Goal: Task Accomplishment & Management: Manage account settings

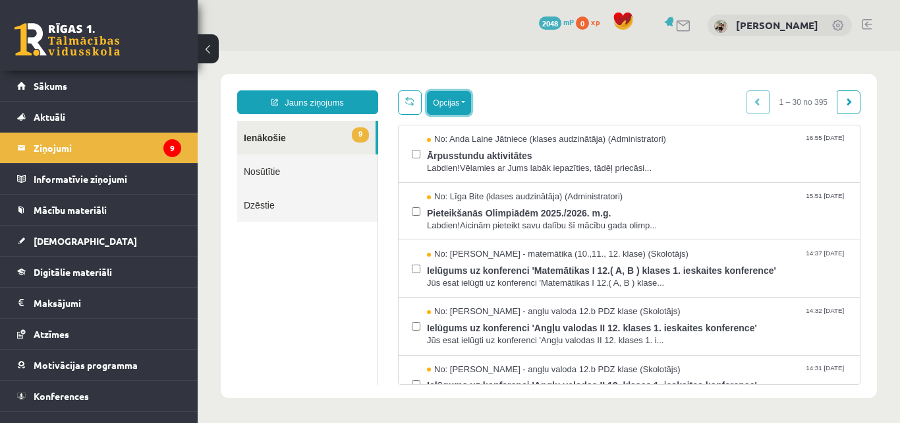
click at [471, 99] on button "Opcijas" at bounding box center [449, 103] width 44 height 24
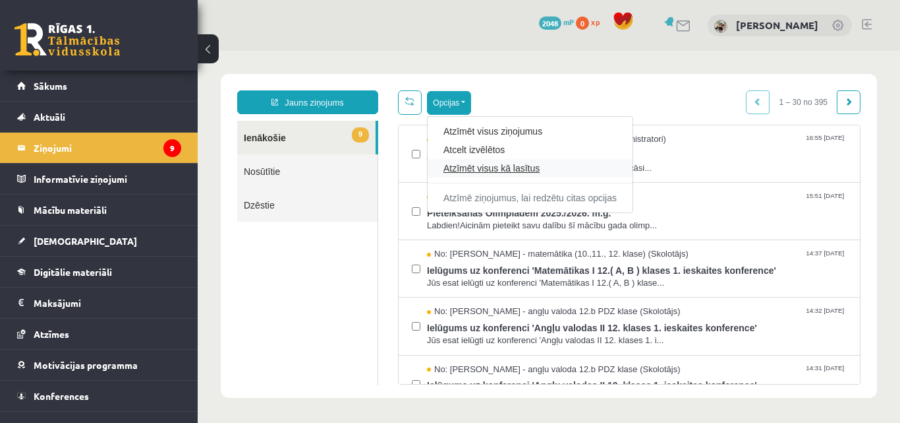
click at [514, 167] on link "Atzīmēt visus kā lasītus" at bounding box center [530, 168] width 173 height 13
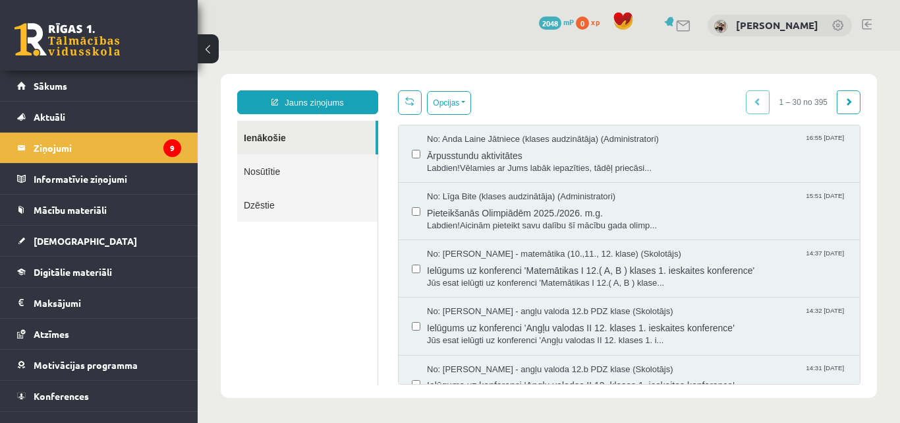
click at [270, 137] on link "Ienākošie" at bounding box center [306, 138] width 138 height 34
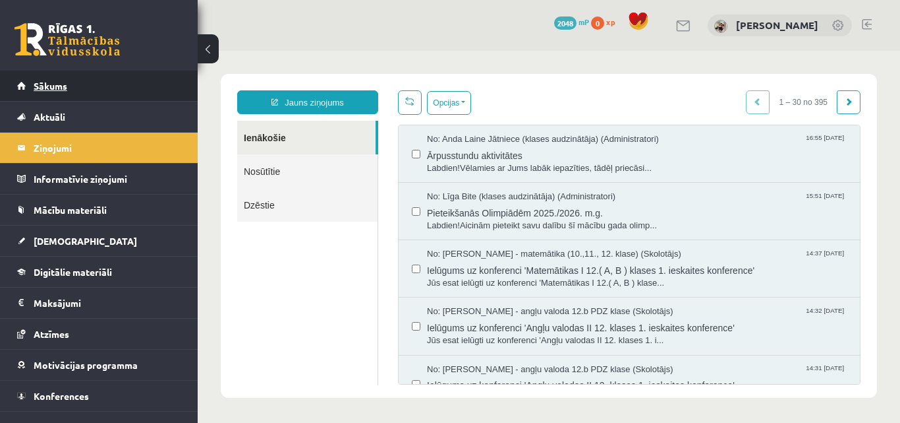
click at [86, 82] on link "Sākums" at bounding box center [99, 86] width 164 height 30
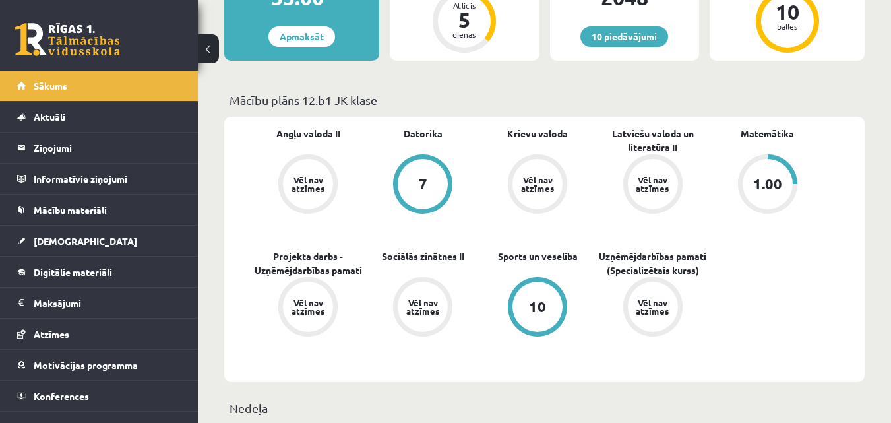
scroll to position [287, 0]
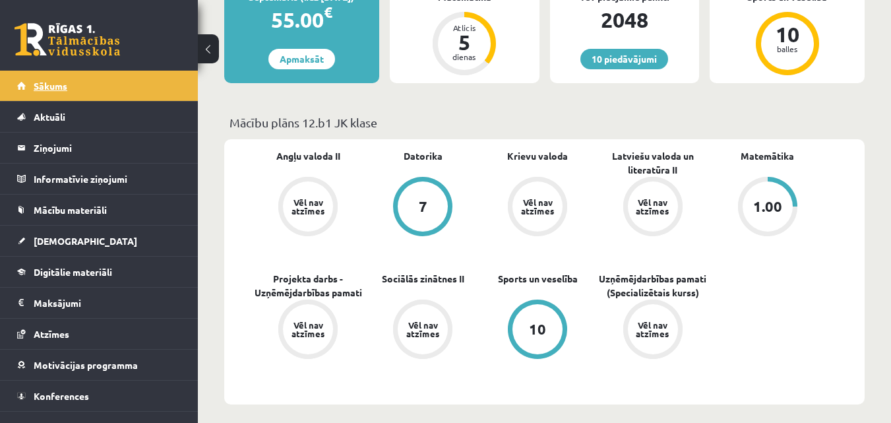
click at [63, 84] on span "Sākums" at bounding box center [51, 86] width 34 height 12
